Goal: Task Accomplishment & Management: Manage account settings

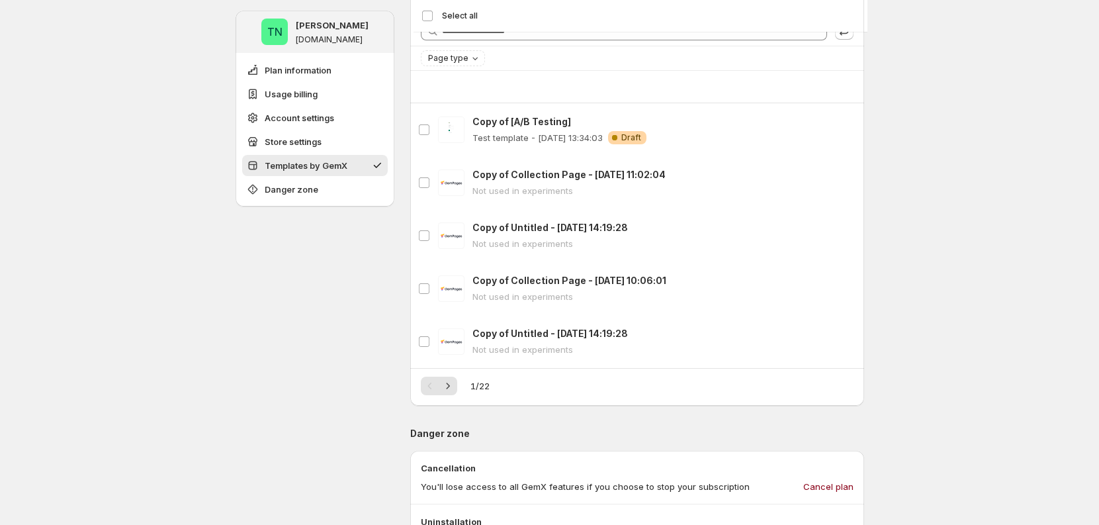
scroll to position [1550, 0]
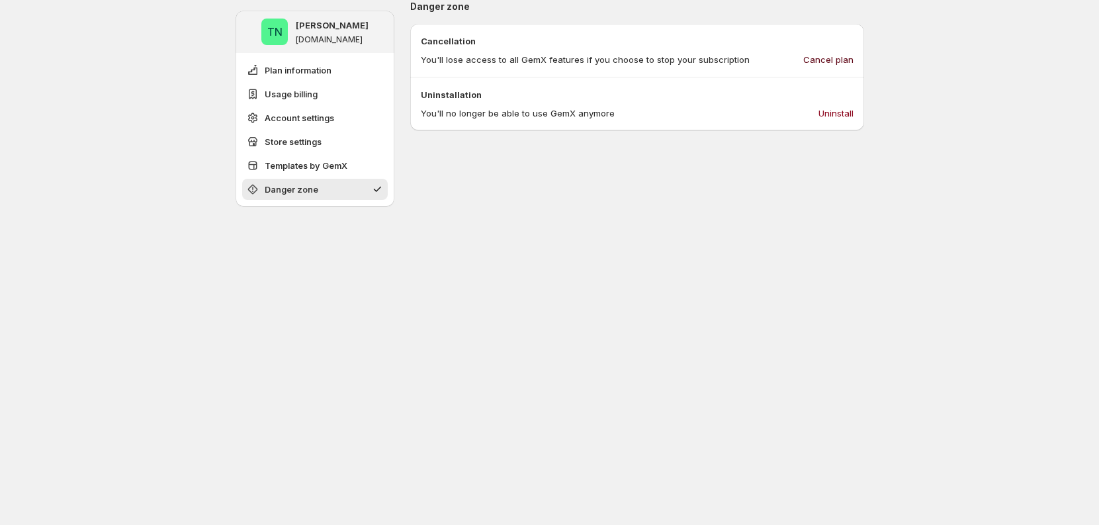
click at [832, 62] on span "Cancel plan" at bounding box center [828, 59] width 50 height 13
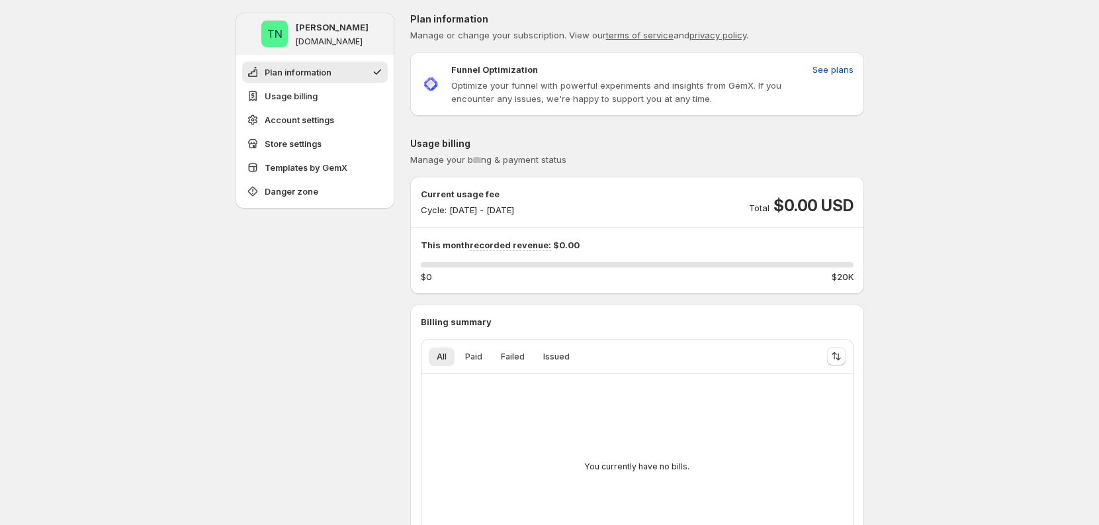
scroll to position [0, 0]
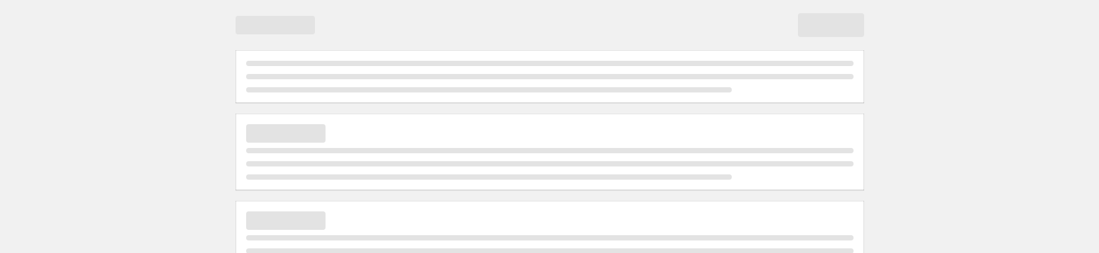
click at [161, 208] on div at bounding box center [549, 141] width 1099 height 283
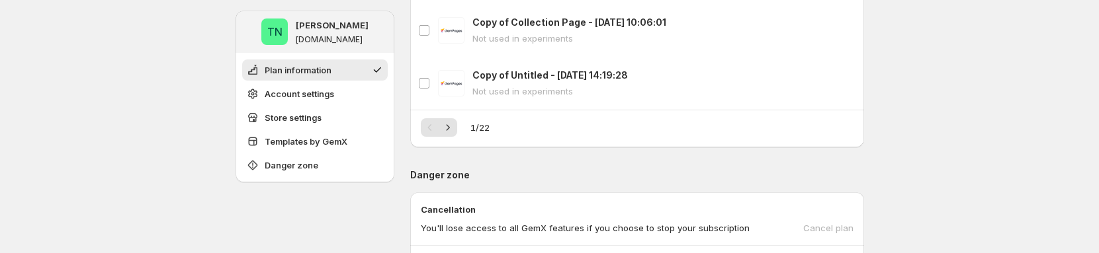
scroll to position [985, 0]
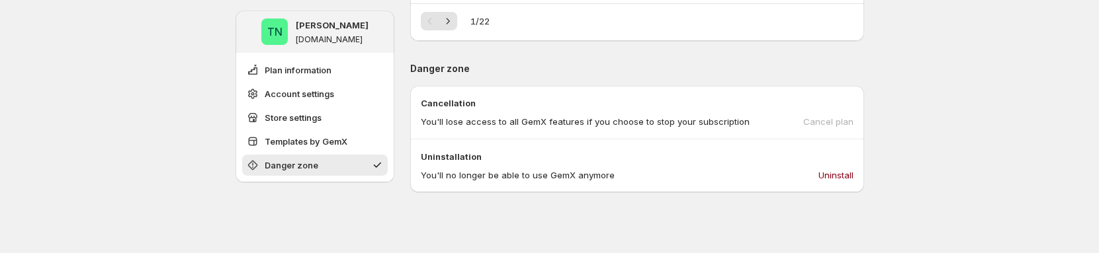
click at [846, 118] on div "Cancel plan" at bounding box center [828, 121] width 50 height 13
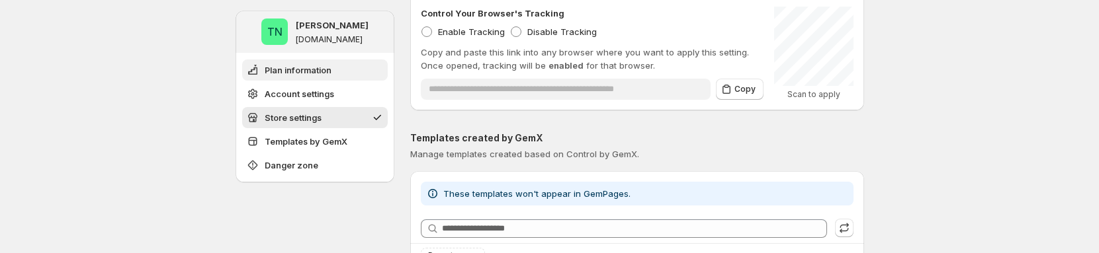
click at [327, 69] on span "Plan information" at bounding box center [298, 70] width 67 height 13
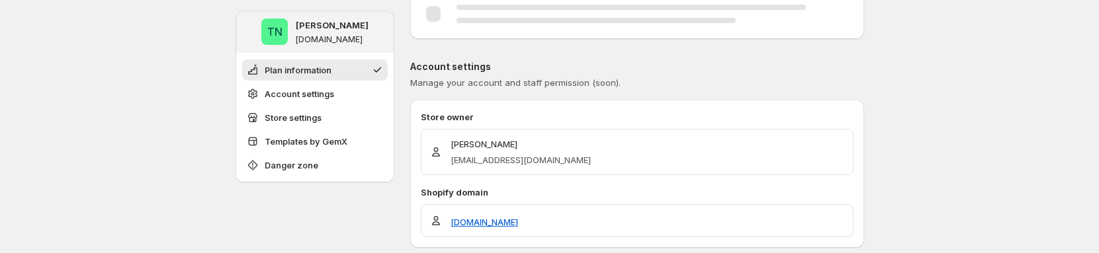
scroll to position [0, 0]
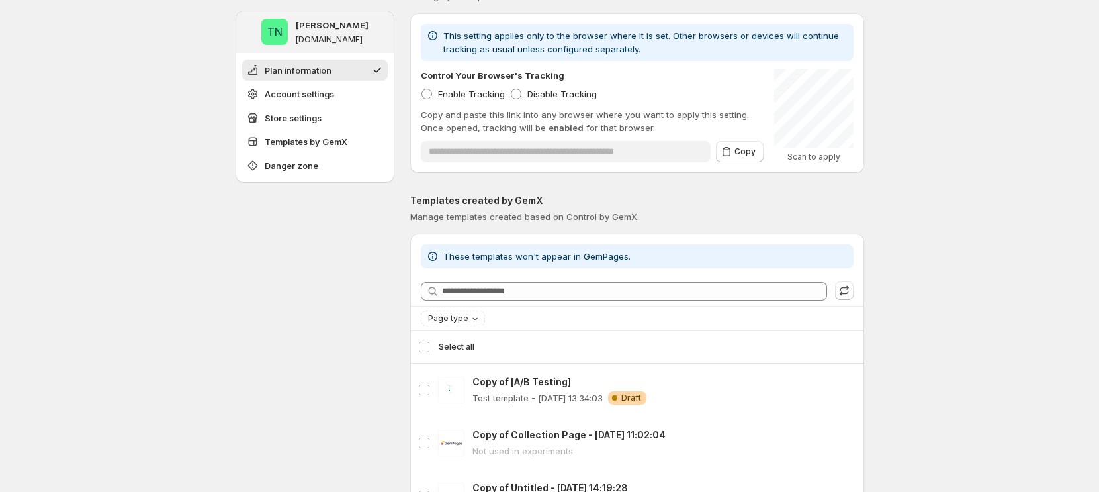
scroll to position [465, 0]
